Goal: Information Seeking & Learning: Understand process/instructions

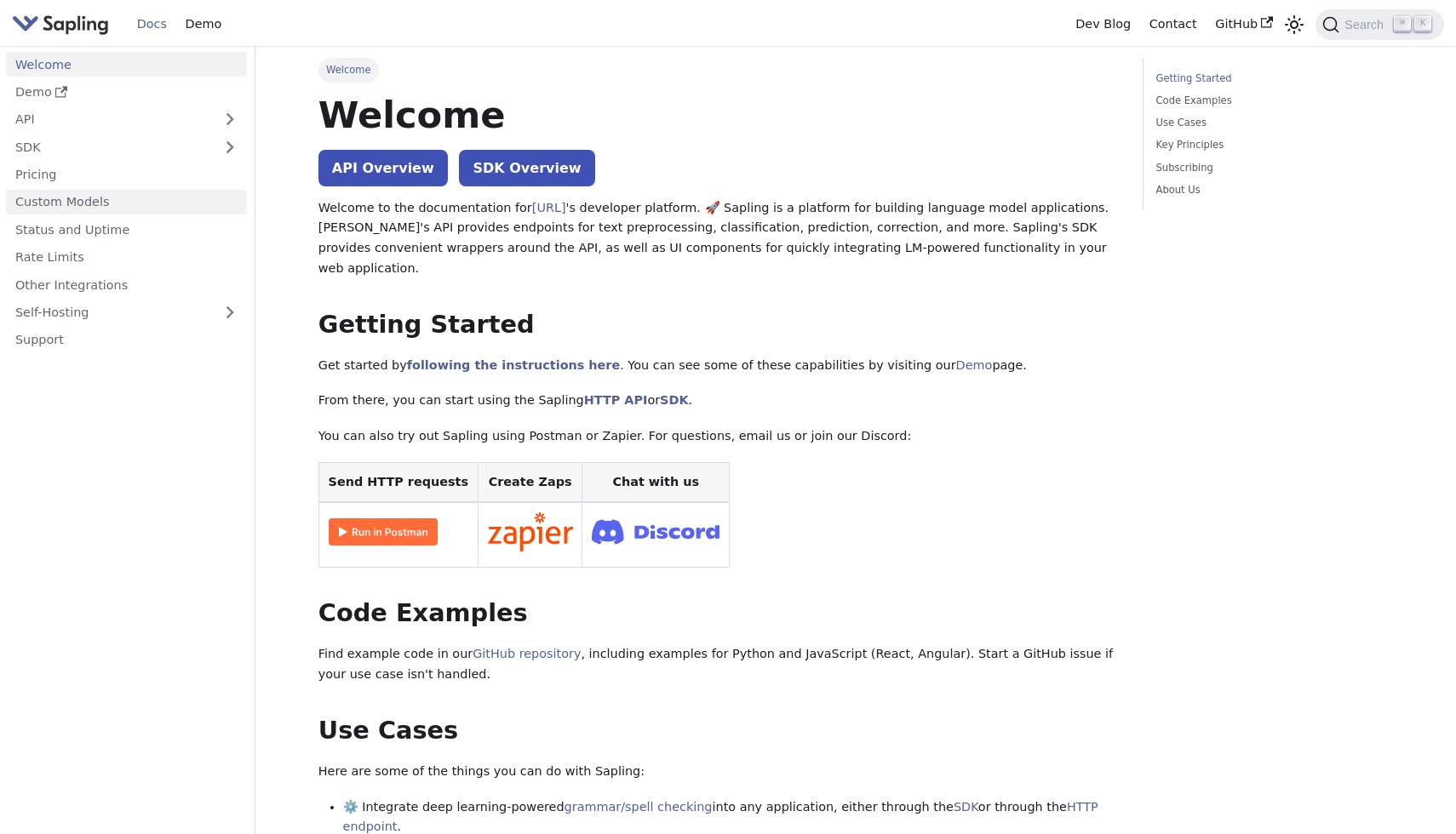
click at [64, 201] on link "Custom Models" at bounding box center [127, 202] width 241 height 25
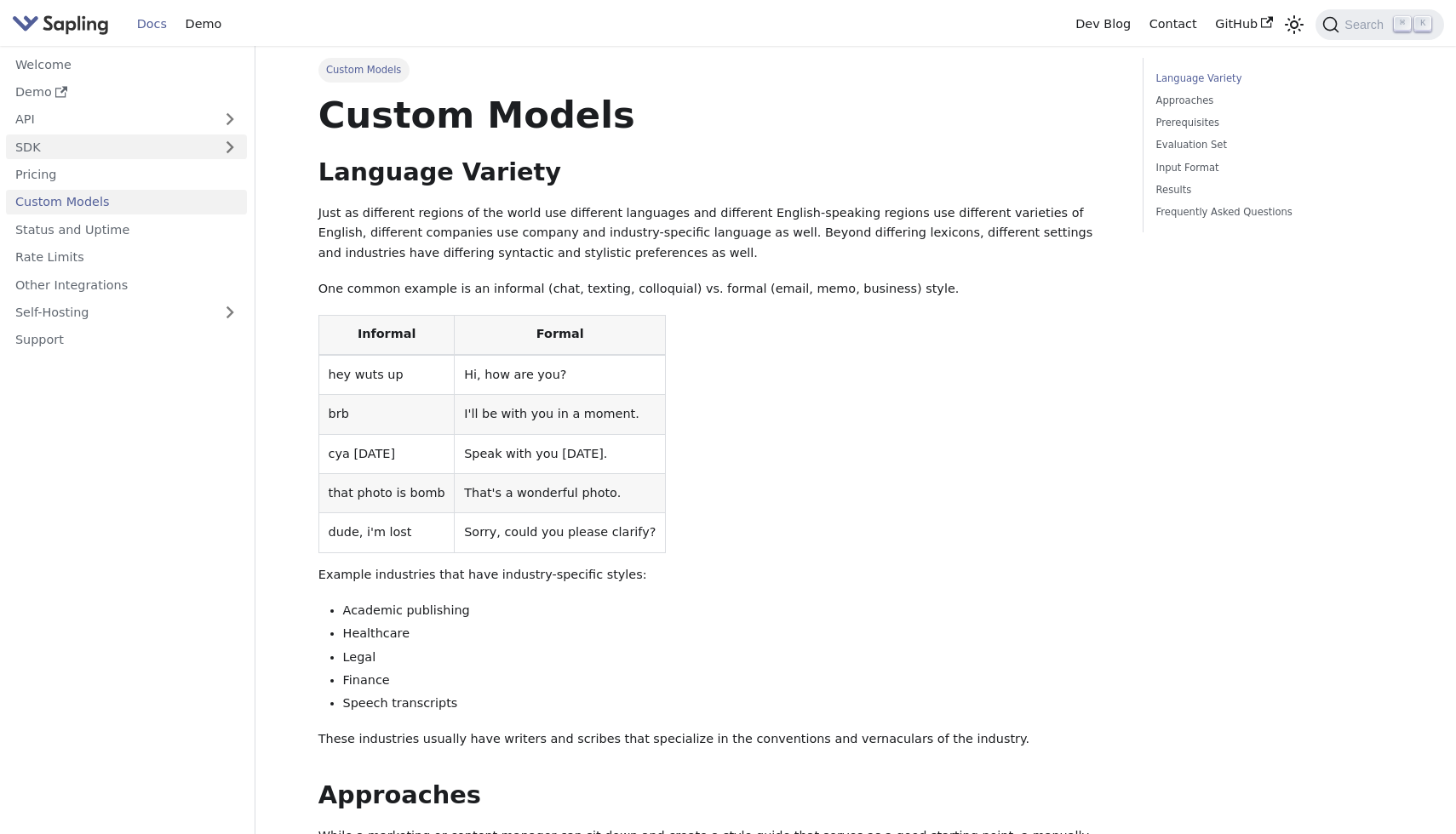
click at [57, 153] on link "SDK" at bounding box center [110, 146] width 207 height 25
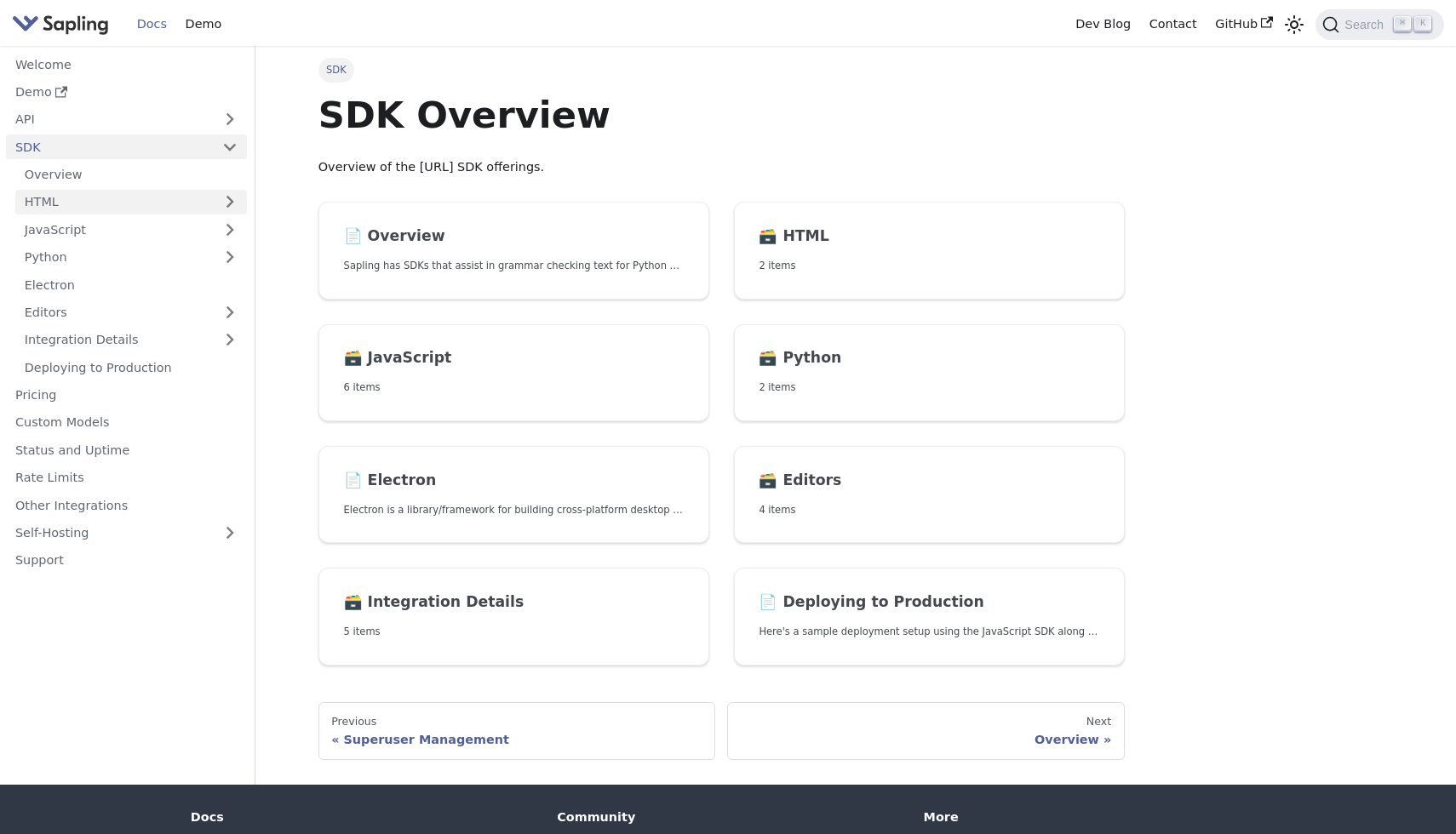
click at [65, 200] on link "HTML" at bounding box center [131, 202] width 231 height 25
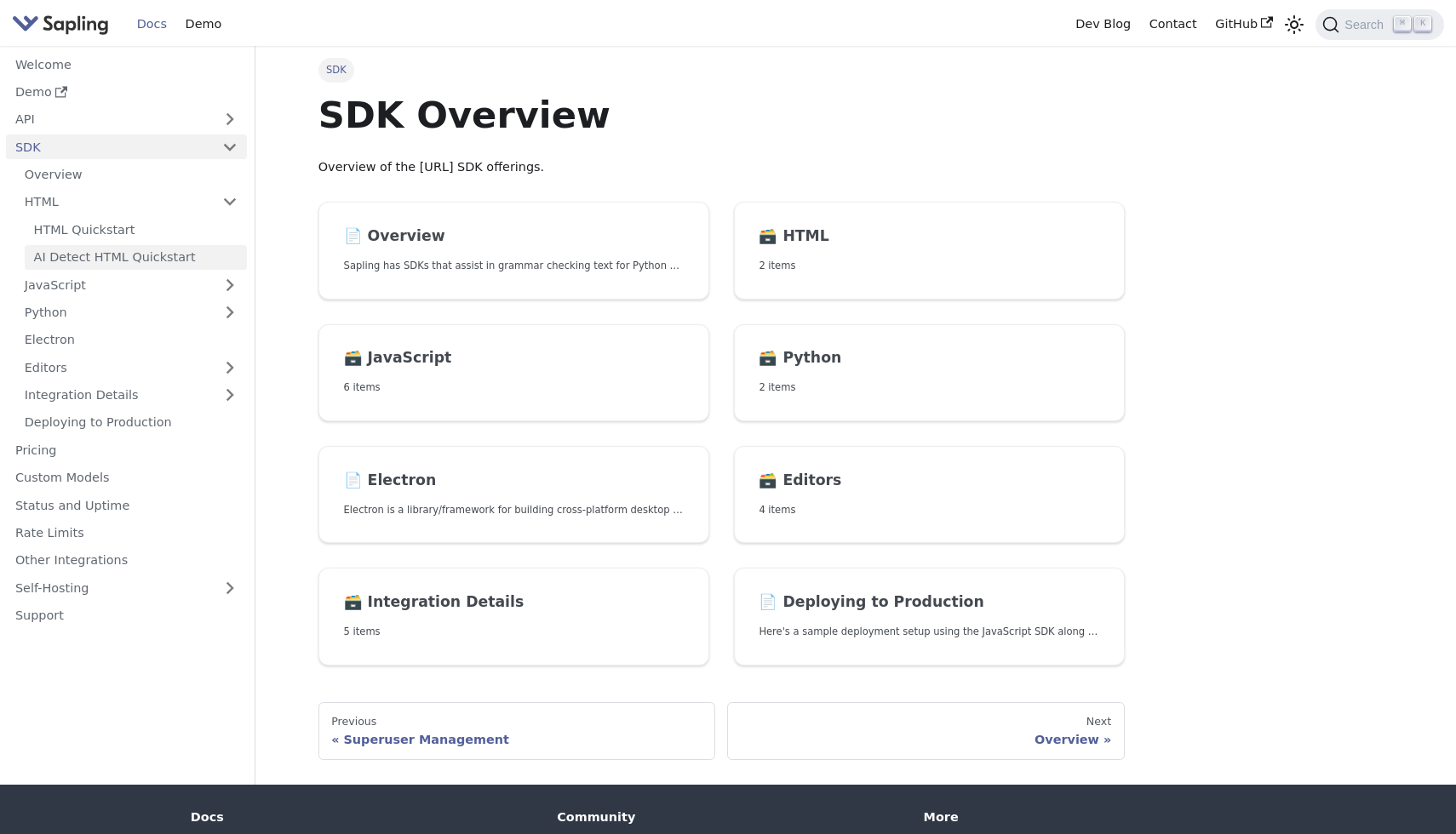
click at [80, 265] on link "AI Detect HTML Quickstart" at bounding box center [135, 257] width 222 height 25
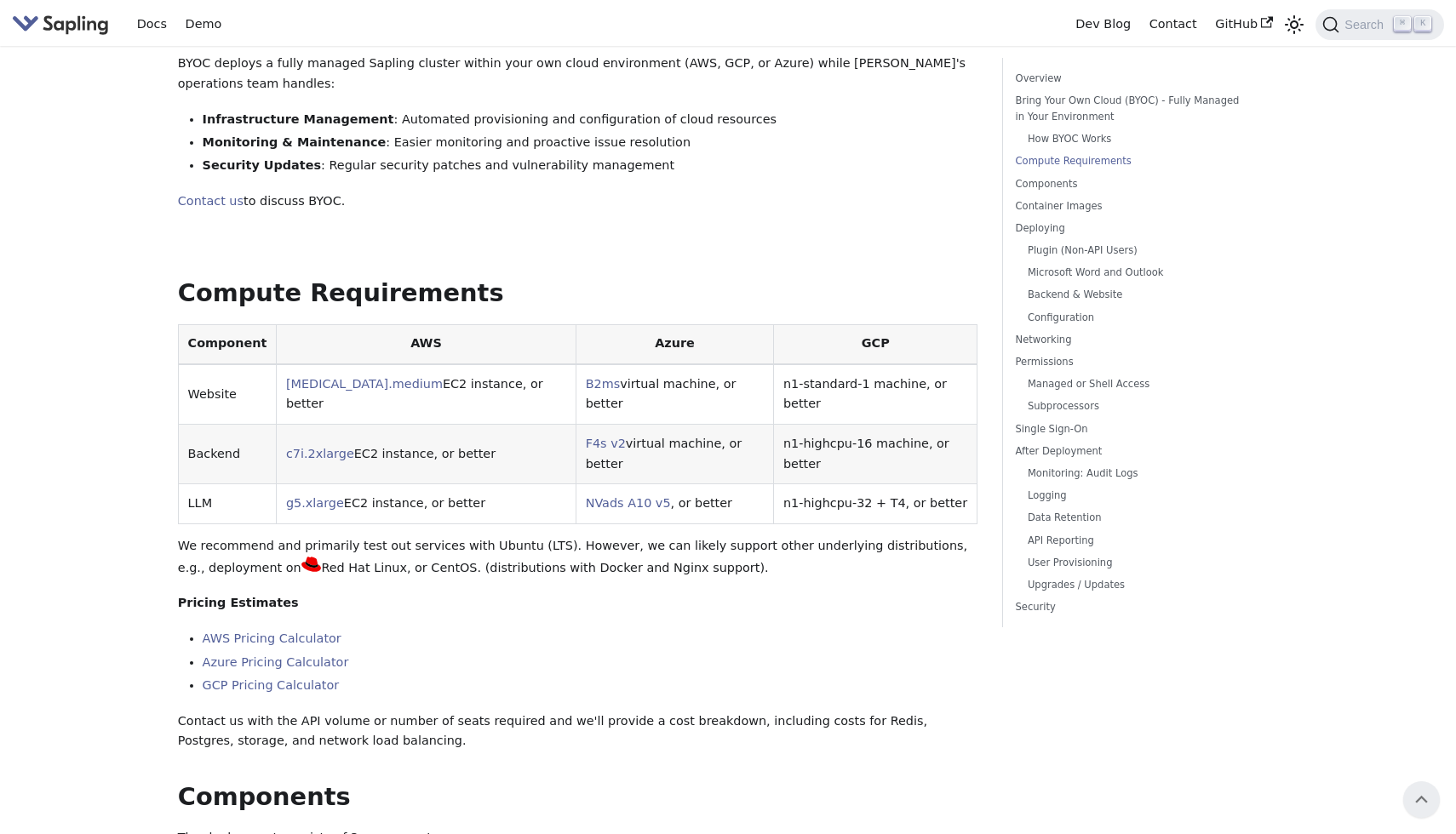
scroll to position [665, 0]
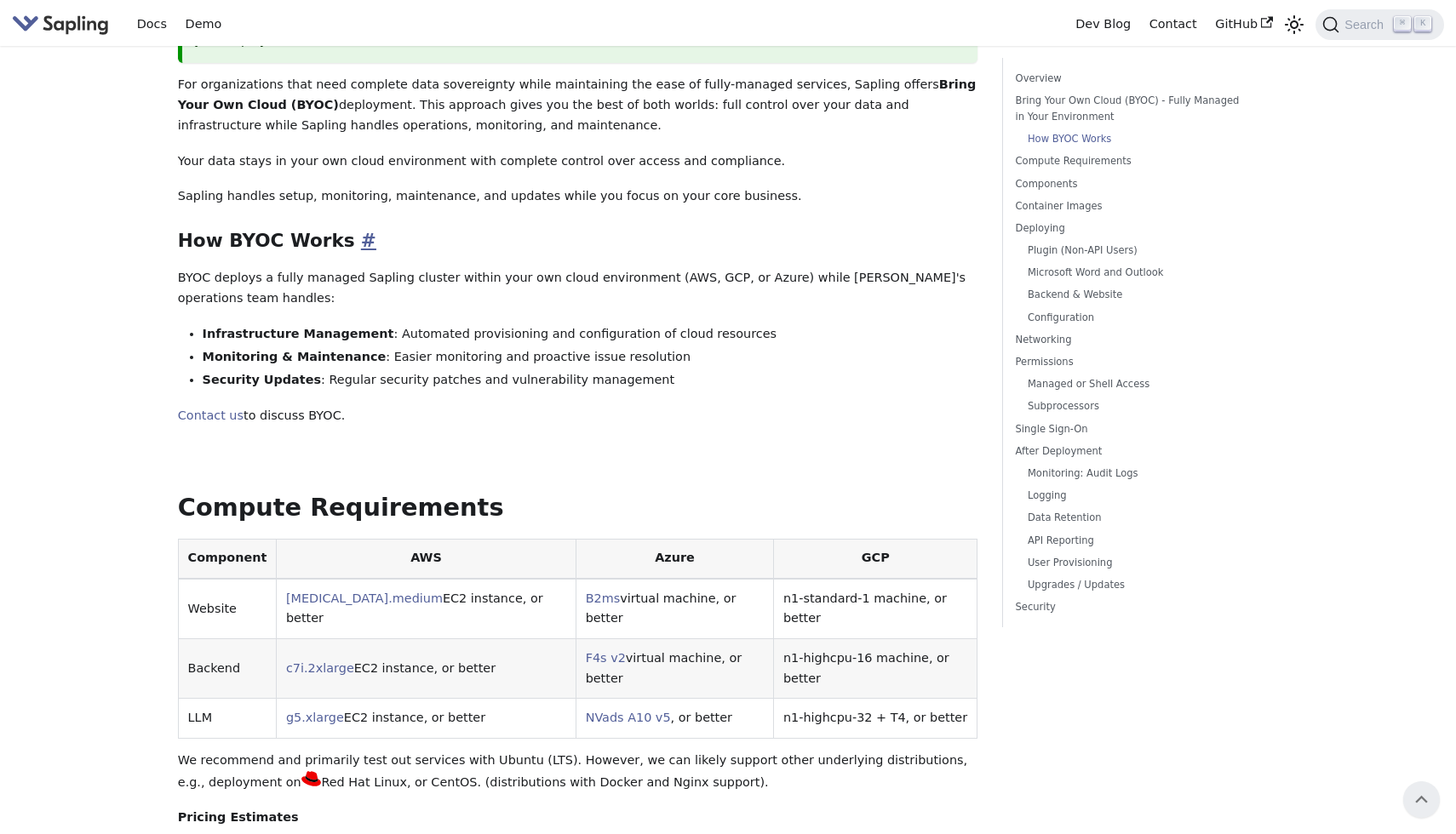
click at [356, 230] on link "​" at bounding box center [366, 240] width 21 height 21
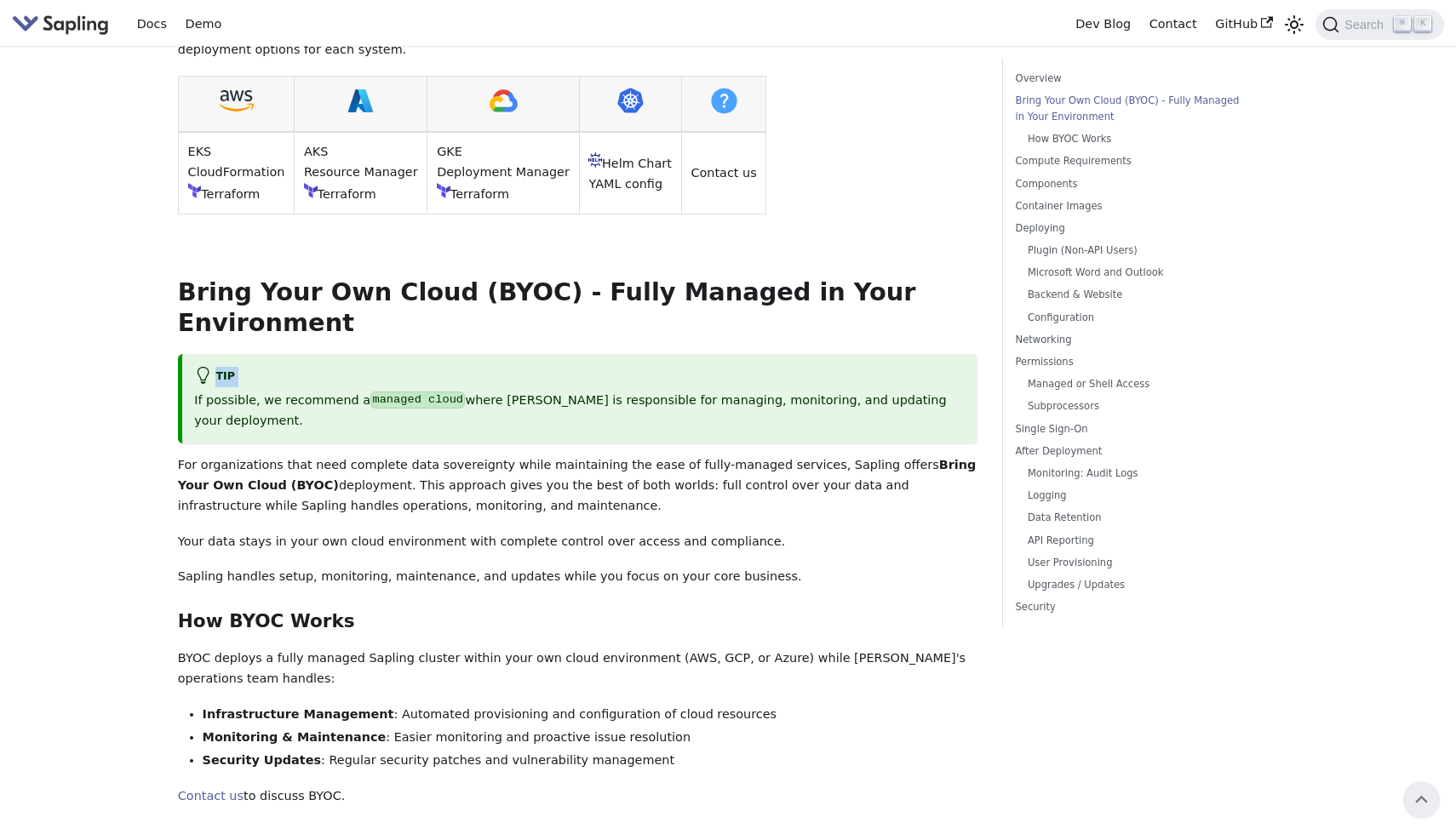
scroll to position [277, 0]
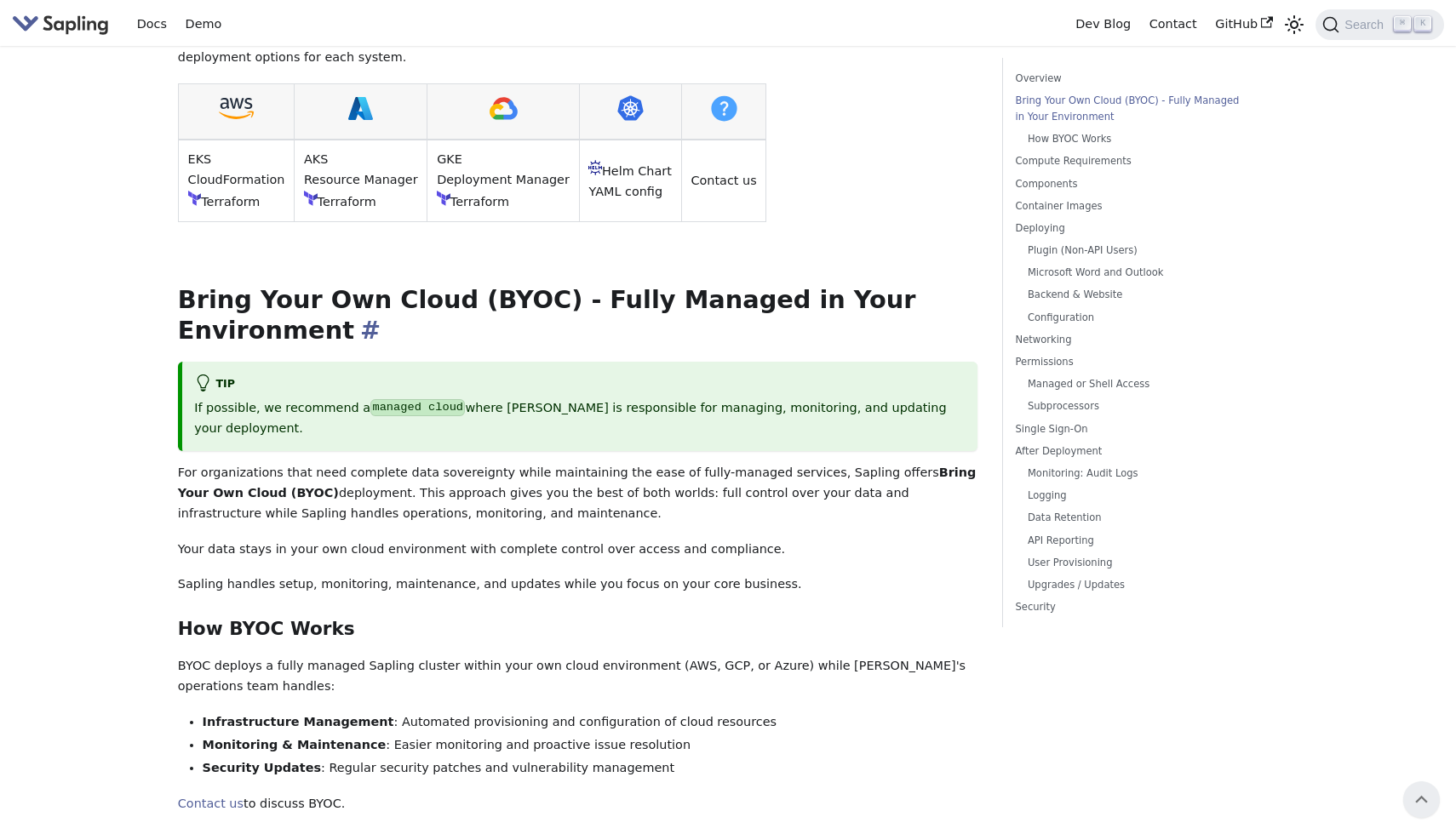
click at [532, 311] on h2 "Bring Your Own Cloud (BYOC) - Fully Managed in Your Environment ​" at bounding box center [579, 315] width 801 height 61
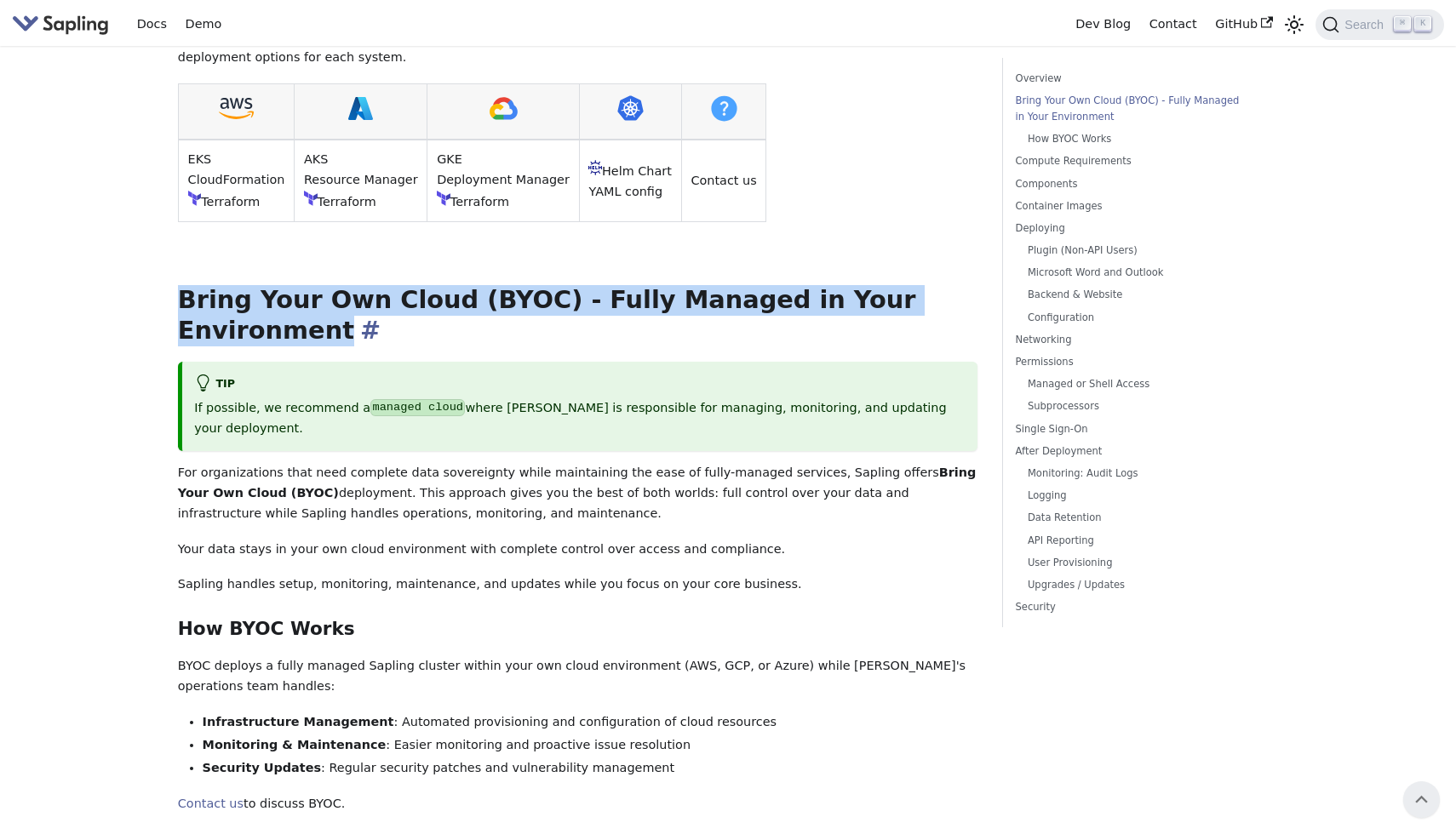
click at [532, 311] on h2 "Bring Your Own Cloud (BYOC) - Fully Managed in Your Environment ​" at bounding box center [579, 315] width 801 height 61
click at [380, 316] on link "​" at bounding box center [367, 331] width 27 height 29
